Goal: Find specific page/section: Find specific page/section

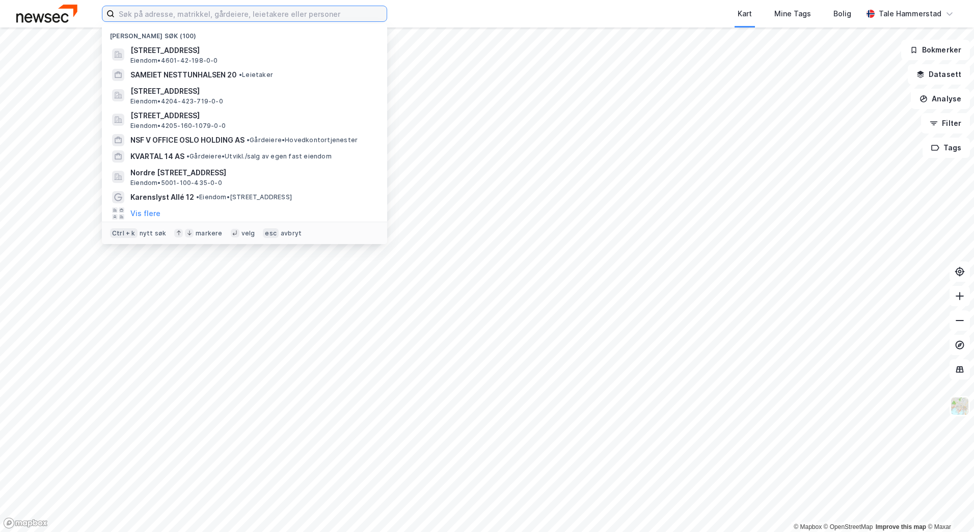
click at [242, 13] on input at bounding box center [251, 13] width 272 height 15
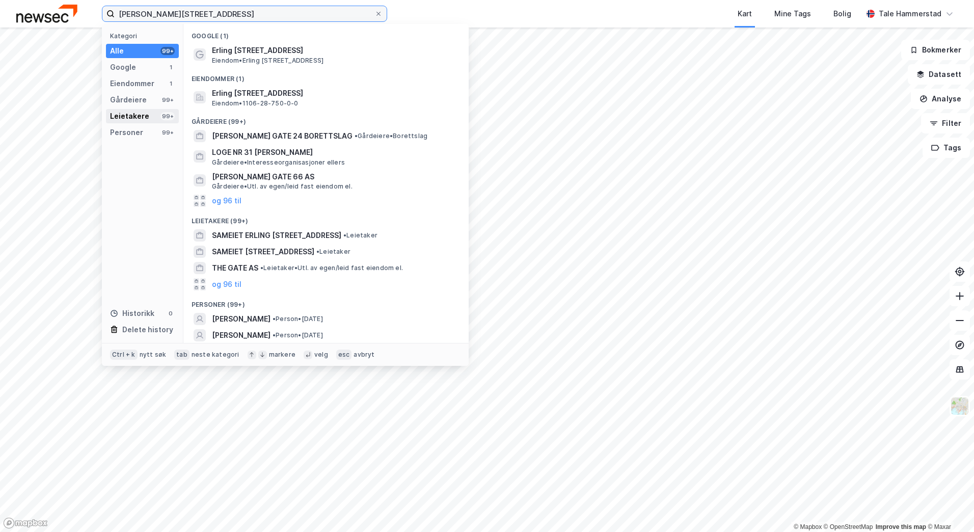
type input "[PERSON_NAME][STREET_ADDRESS]"
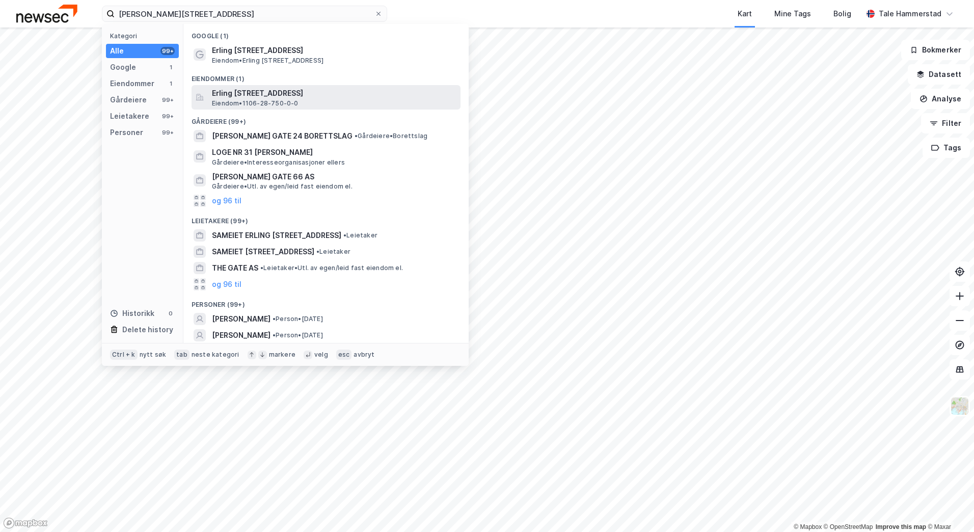
click at [317, 99] on span "Erling [STREET_ADDRESS]" at bounding box center [334, 93] width 245 height 12
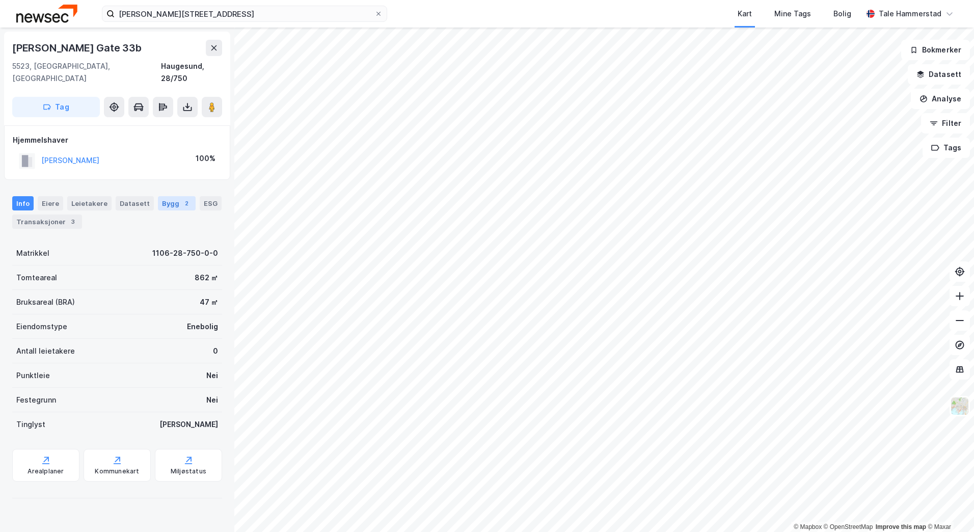
click at [158, 196] on div "Bygg 2" at bounding box center [177, 203] width 38 height 14
